Goal: Task Accomplishment & Management: Manage account settings

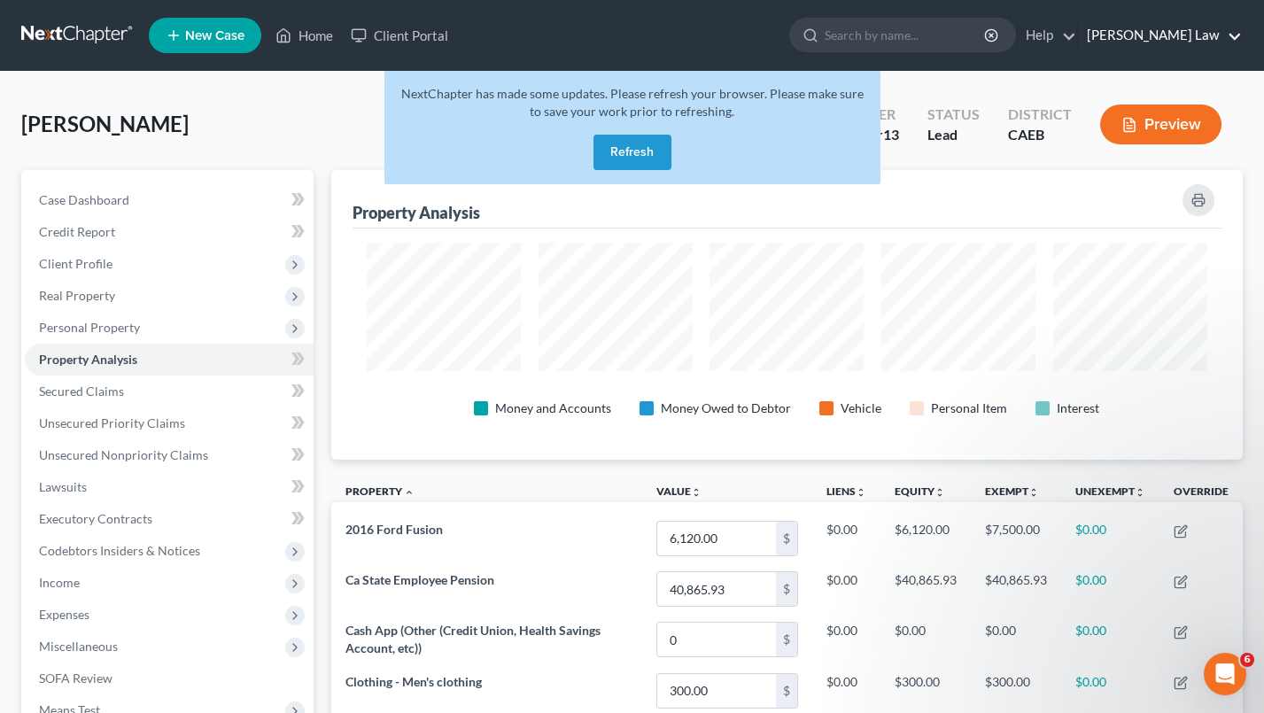
click at [1171, 40] on link "[PERSON_NAME] Law" at bounding box center [1160, 35] width 164 height 32
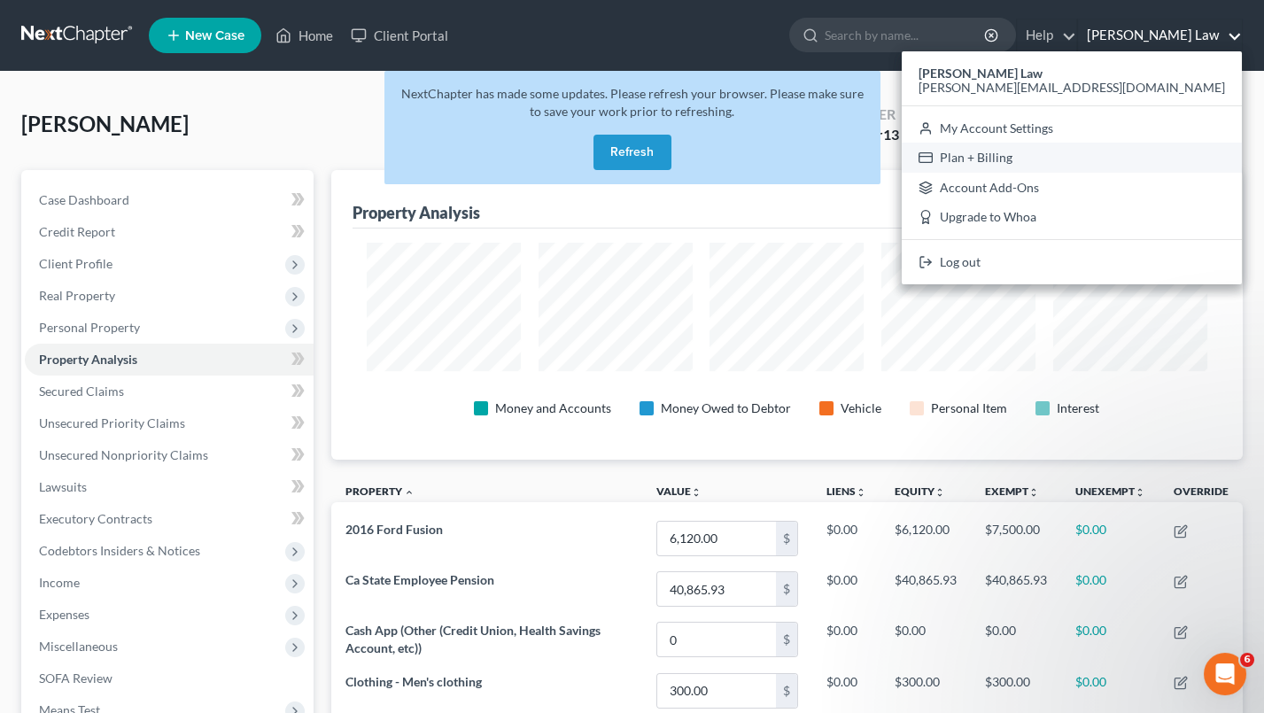
click at [1155, 154] on link "Plan + Billing" at bounding box center [1071, 158] width 340 height 30
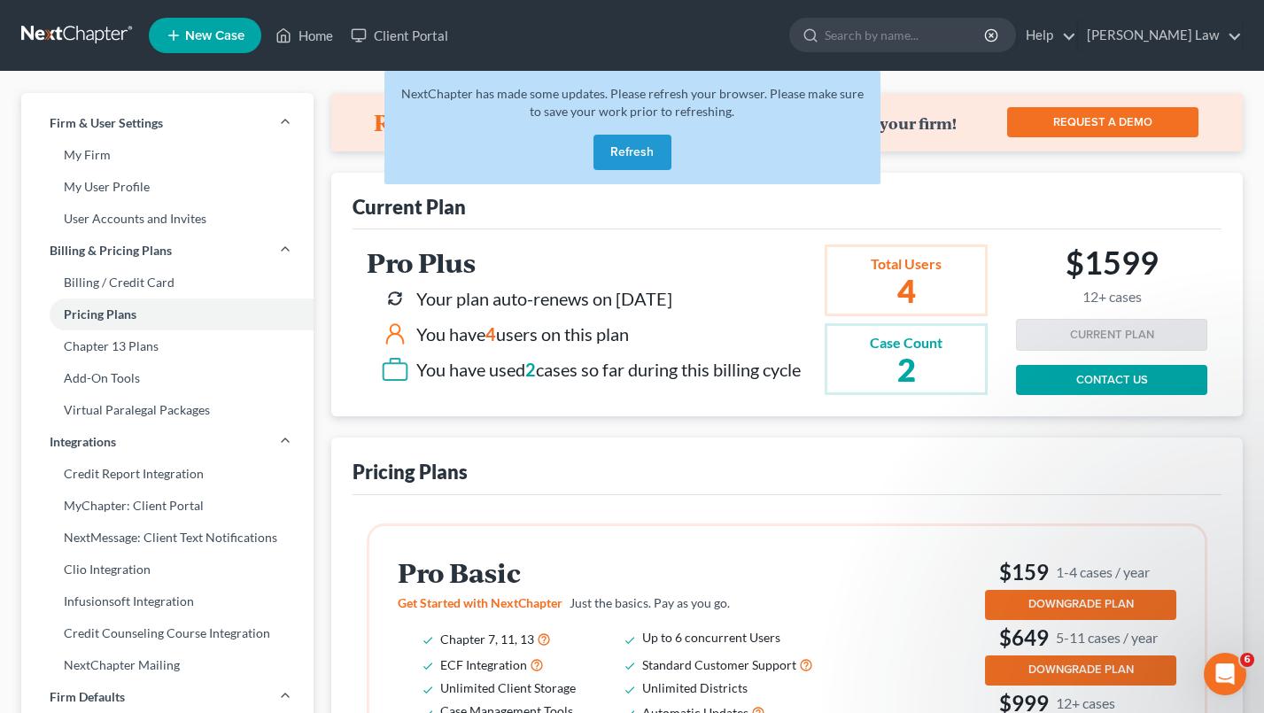
click at [640, 152] on button "Refresh" at bounding box center [632, 152] width 78 height 35
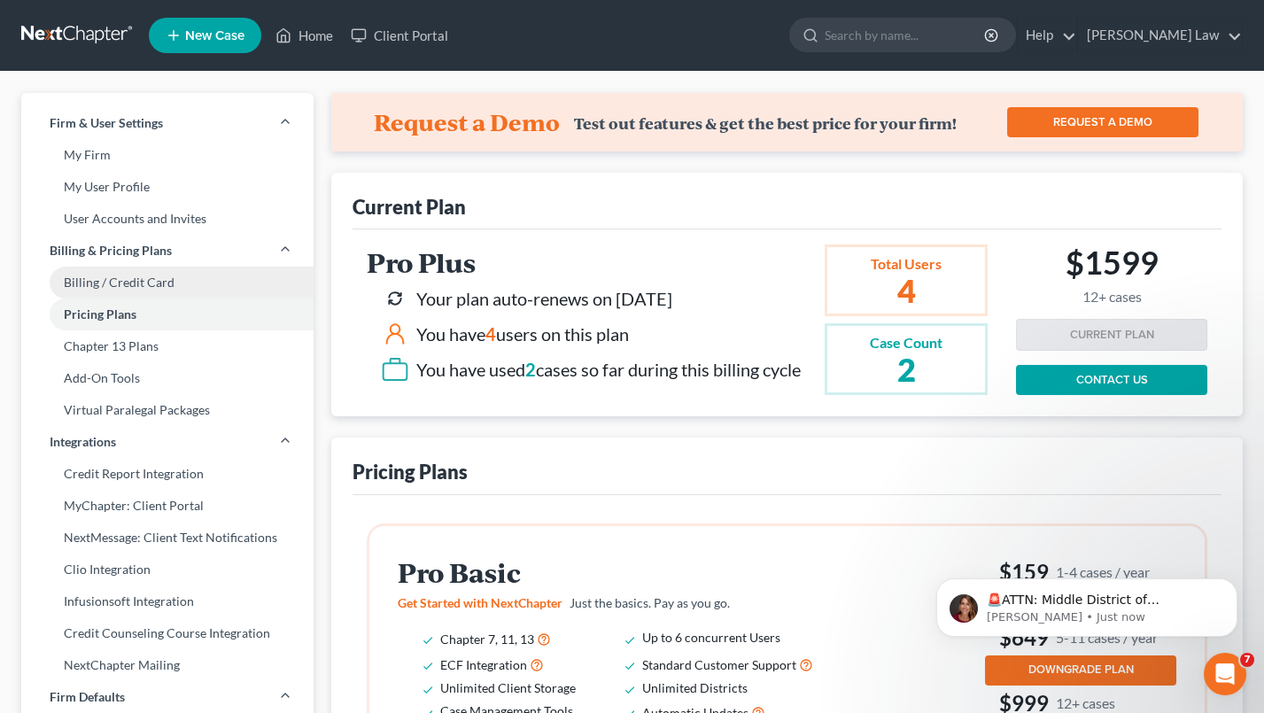
click at [184, 290] on link "Billing / Credit Card" at bounding box center [167, 283] width 292 height 32
select select "4"
select select "2"
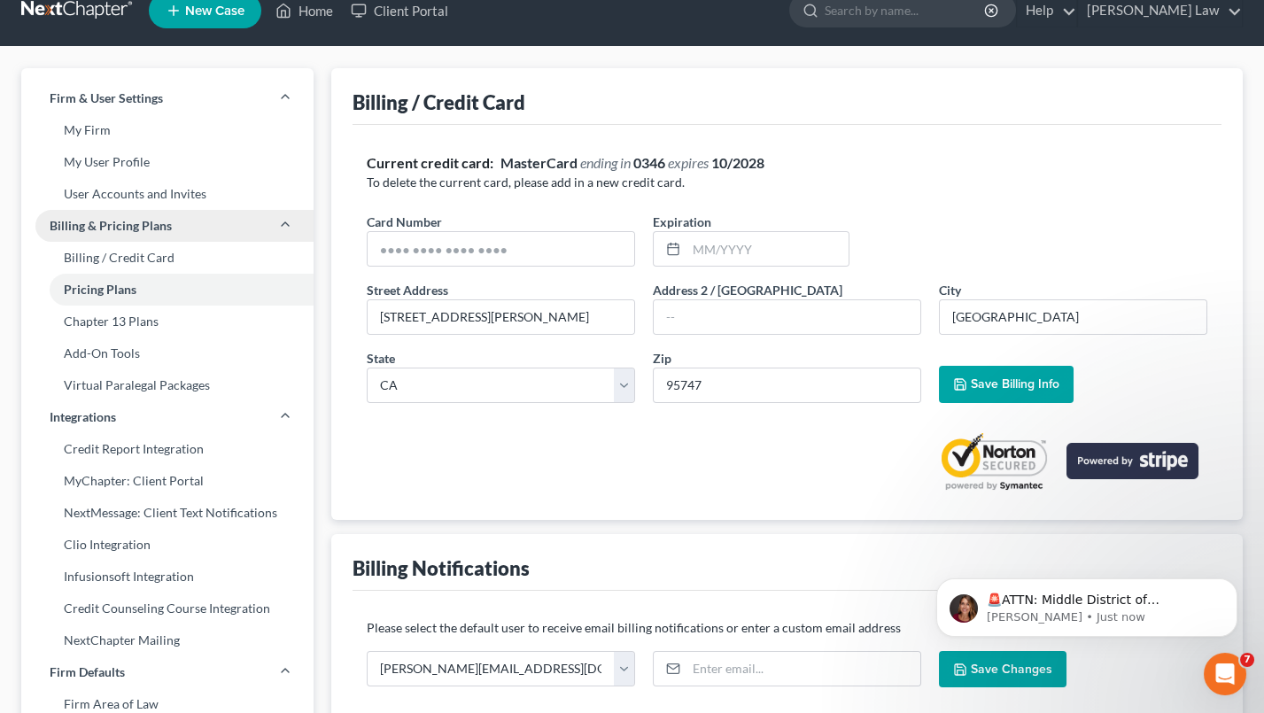
scroll to position [31, 0]
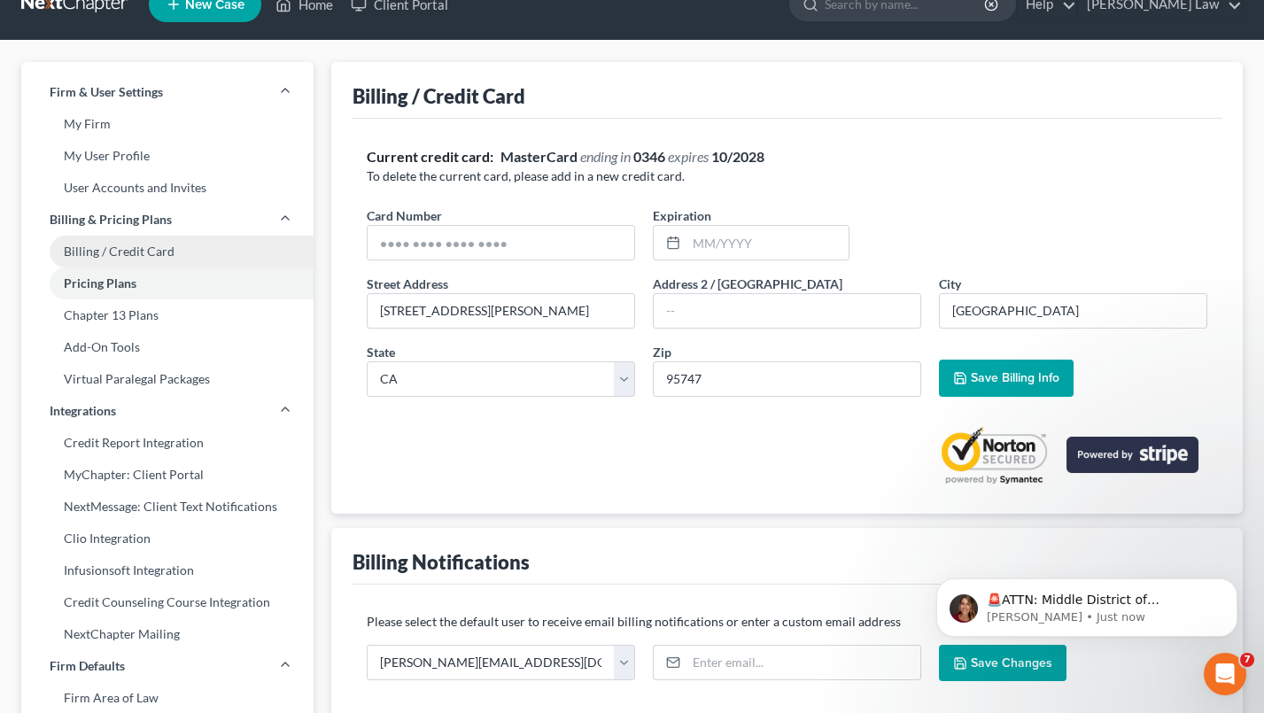
click at [174, 248] on link "Billing / Credit Card" at bounding box center [167, 252] width 292 height 32
click at [176, 249] on link "Billing / Credit Card" at bounding box center [167, 252] width 292 height 32
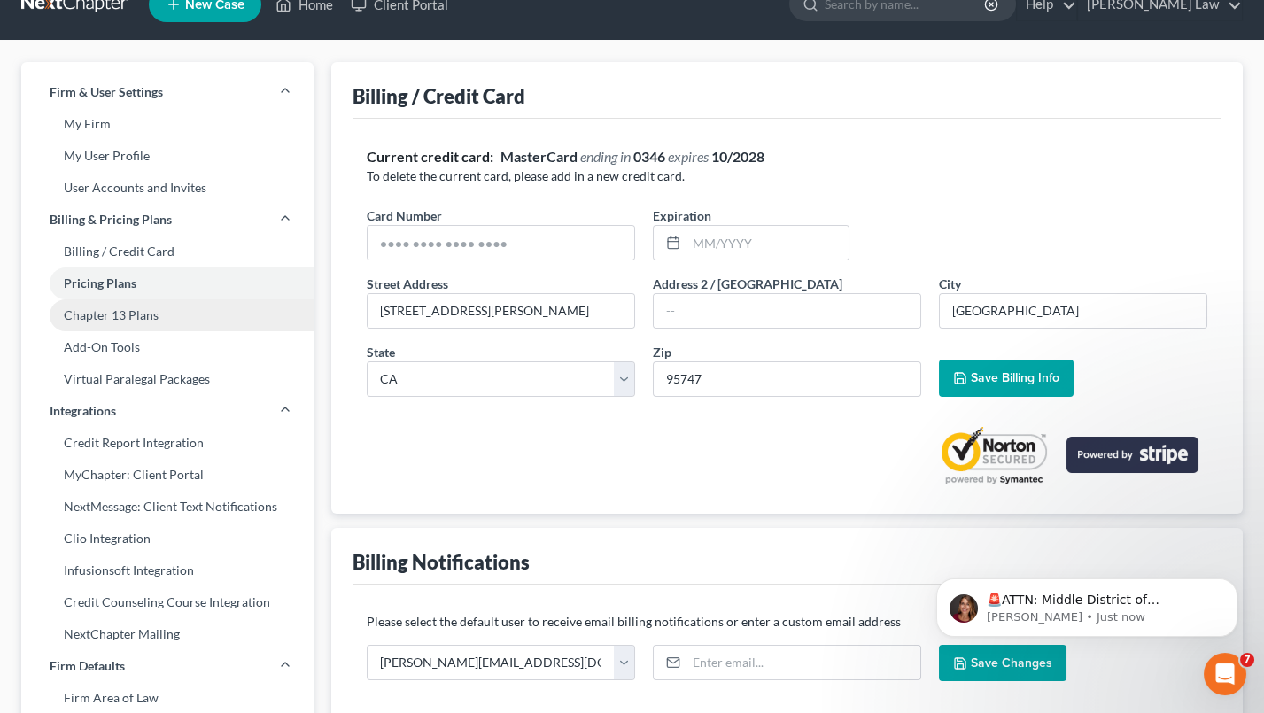
click at [151, 306] on link "Chapter 13 Plans" at bounding box center [167, 315] width 292 height 32
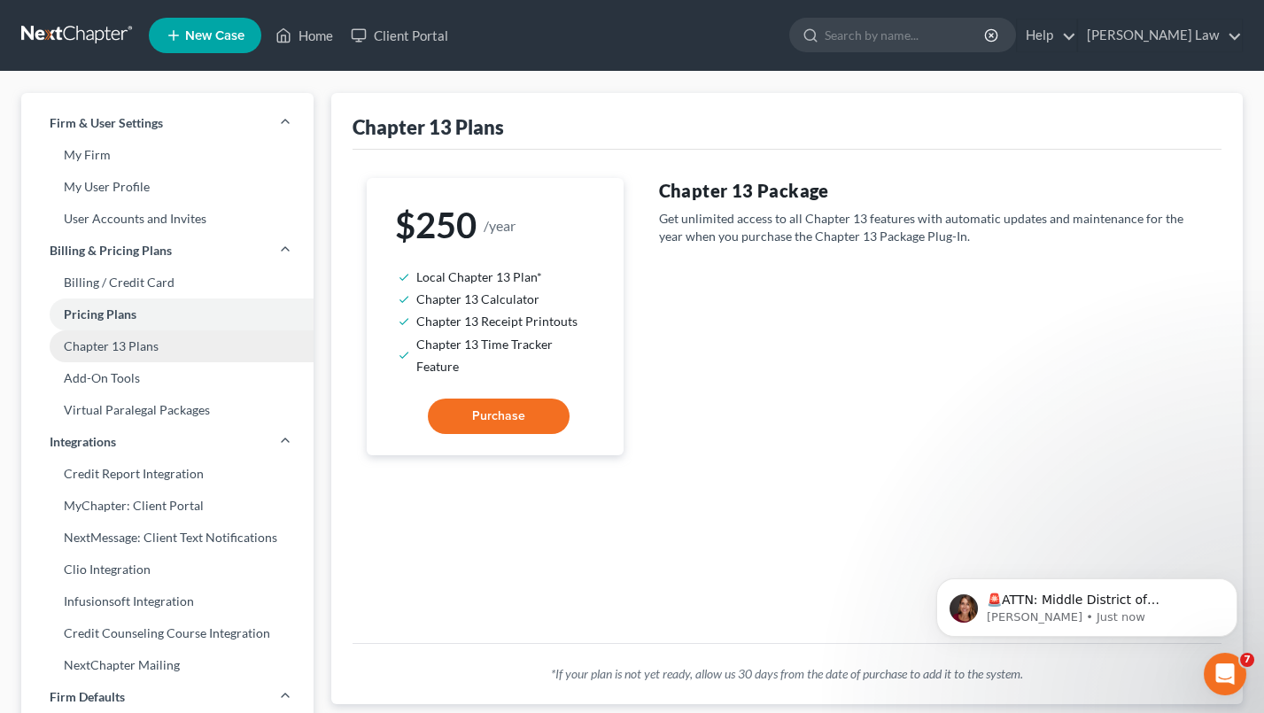
click at [137, 347] on link "Chapter 13 Plans" at bounding box center [167, 346] width 292 height 32
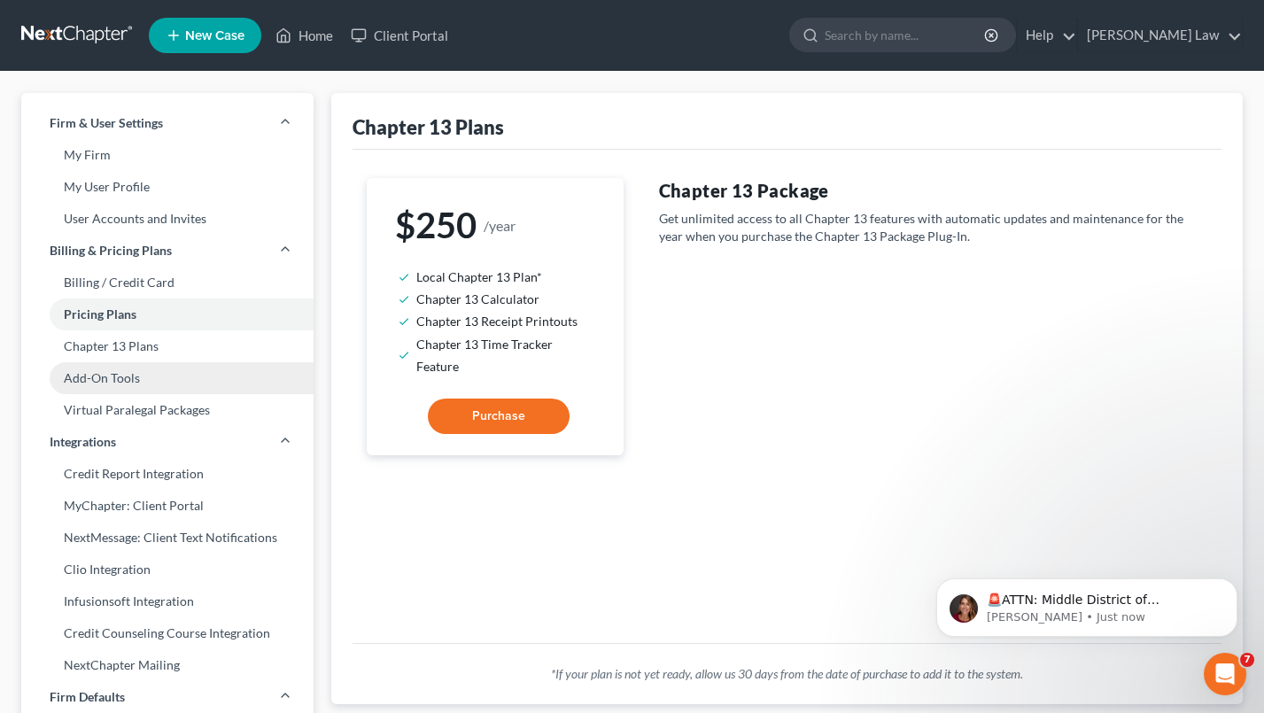
click at [135, 366] on link "Add-On Tools" at bounding box center [167, 378] width 292 height 32
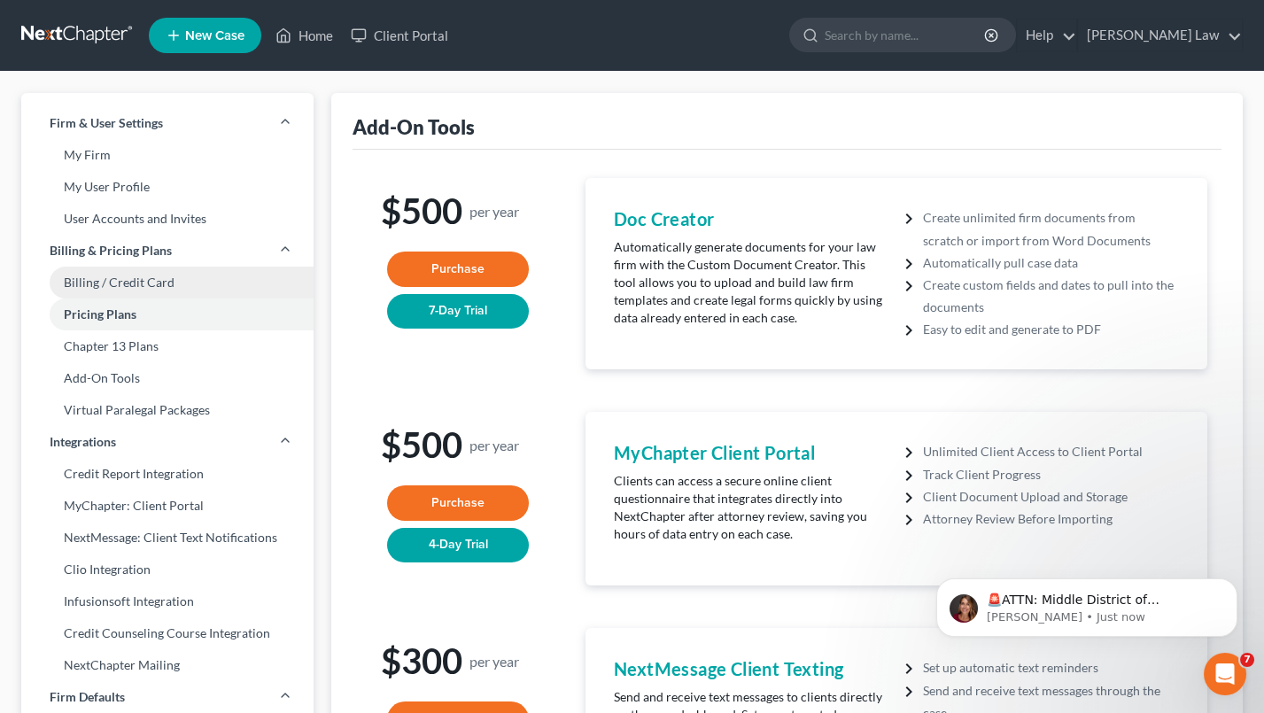
click at [195, 268] on link "Billing / Credit Card" at bounding box center [167, 283] width 292 height 32
select select "4"
select select "2"
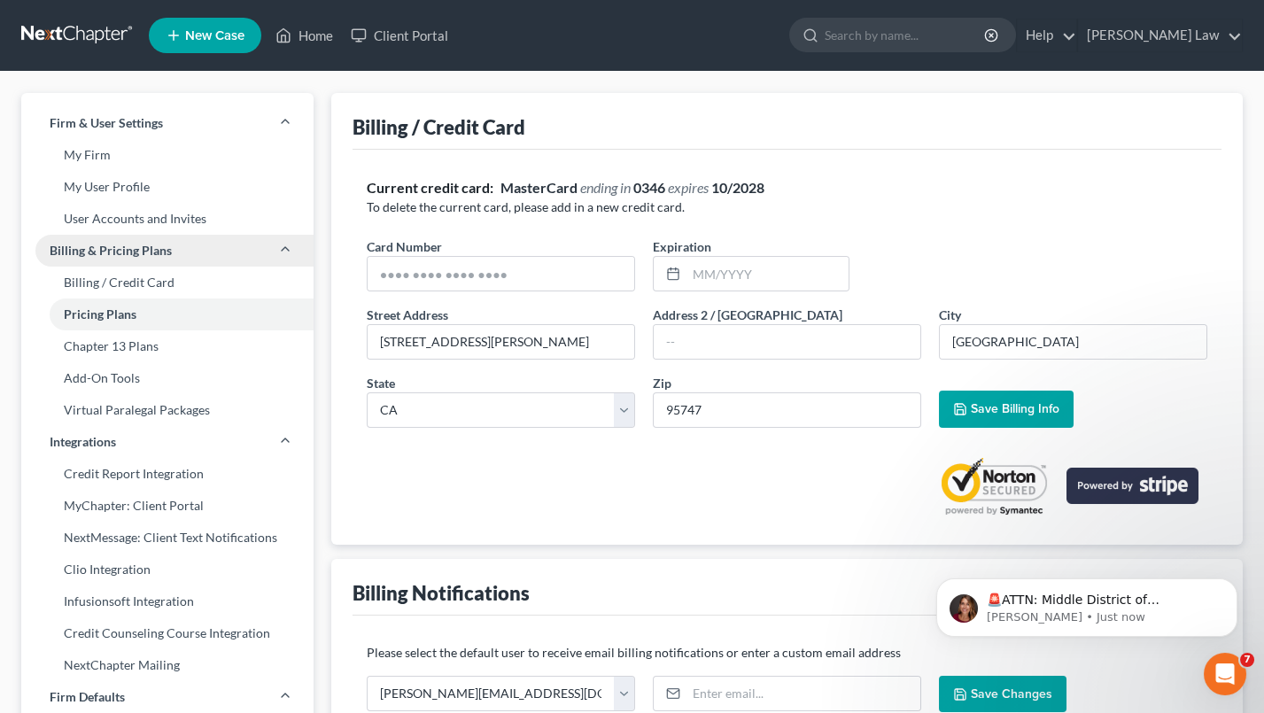
click at [271, 242] on link "Billing & Pricing Plans" at bounding box center [167, 251] width 292 height 32
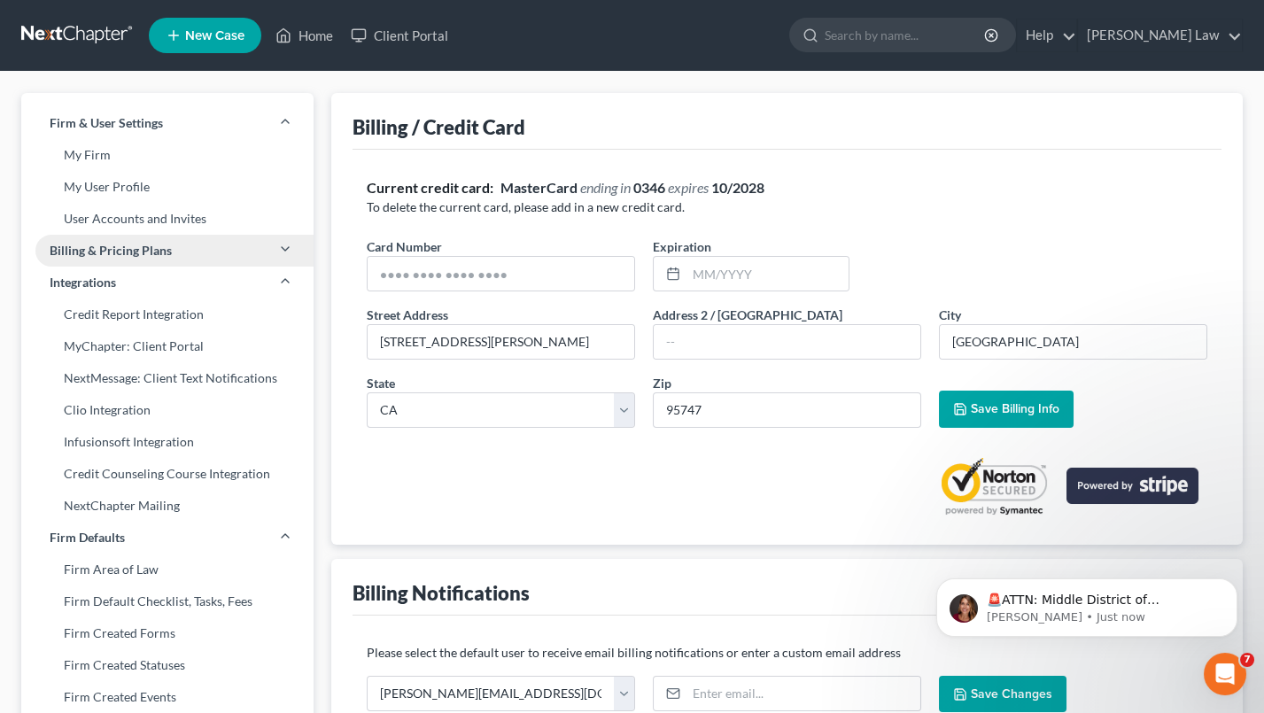
click at [271, 242] on link "Billing & Pricing Plans" at bounding box center [167, 251] width 292 height 32
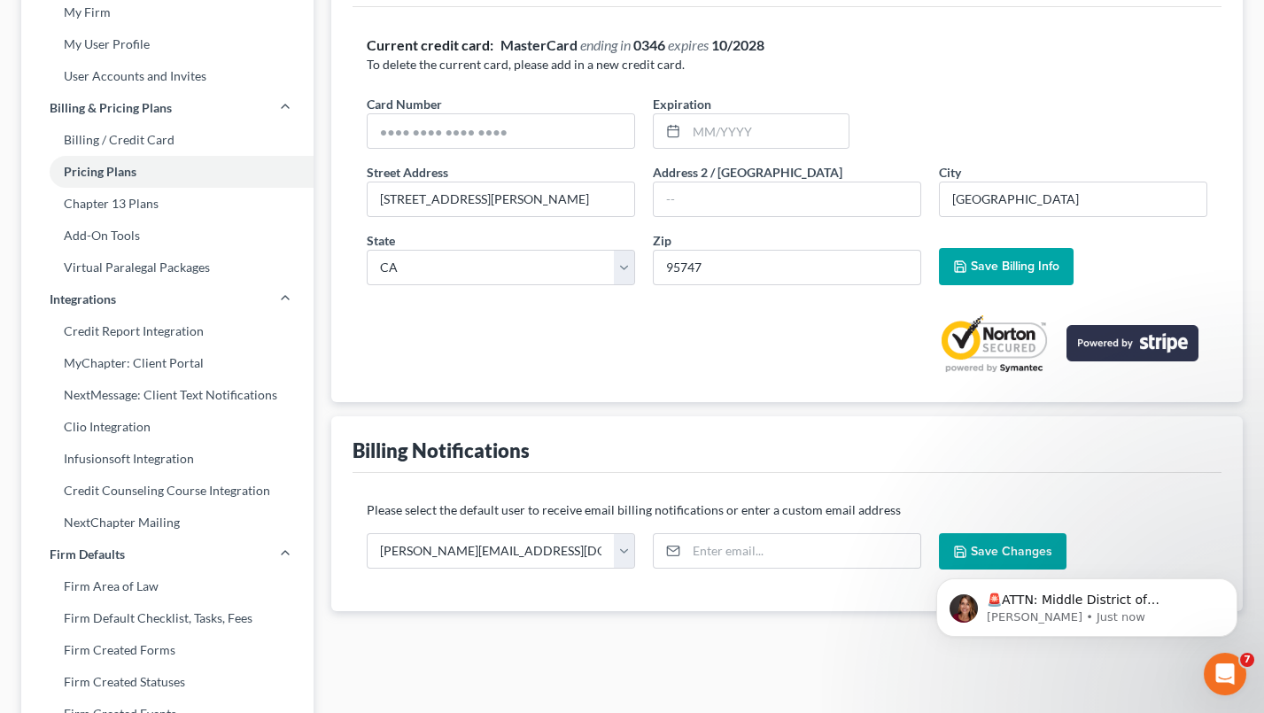
scroll to position [156, 0]
